Goal: Task Accomplishment & Management: Complete application form

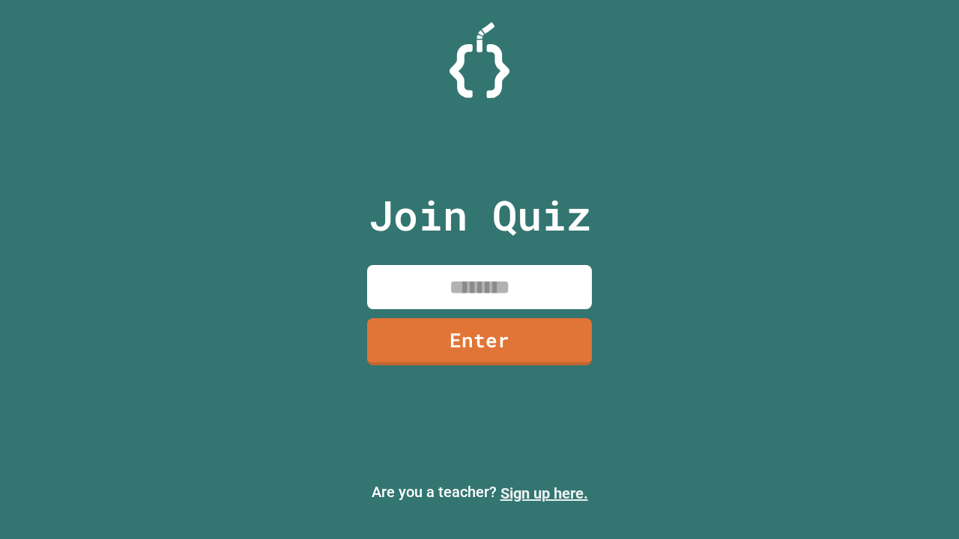
click at [544, 493] on link "Sign up here." at bounding box center [544, 493] width 88 height 18
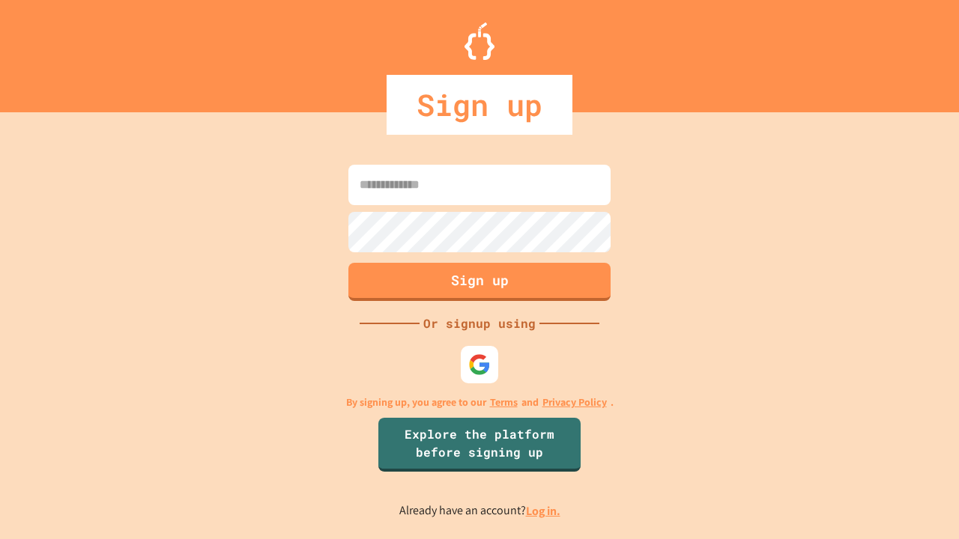
click at [544, 511] on link "Log in." at bounding box center [543, 511] width 34 height 16
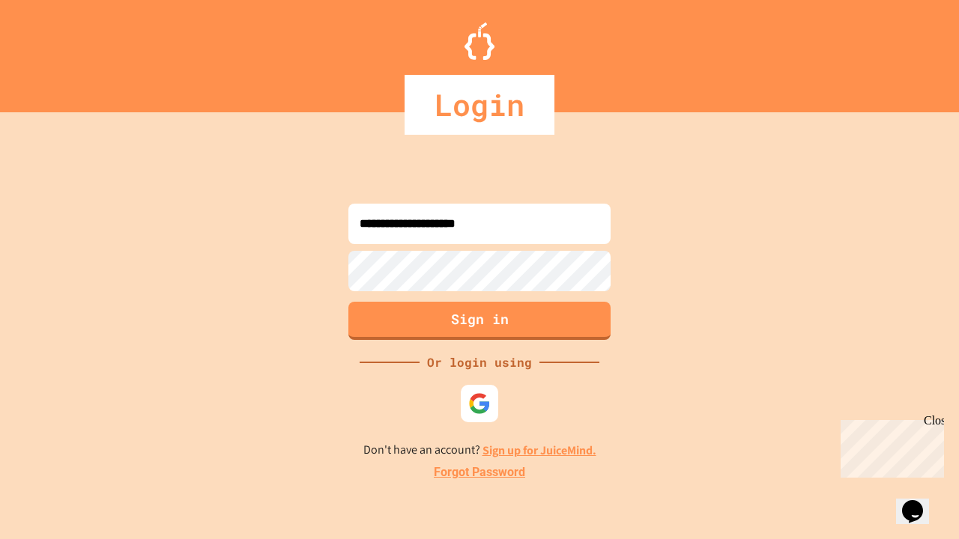
type input "**********"
